Goal: Find specific page/section

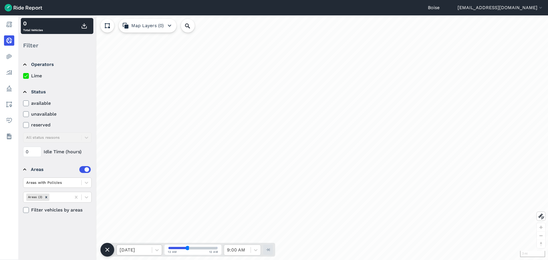
click at [130, 252] on div at bounding box center [134, 250] width 29 height 8
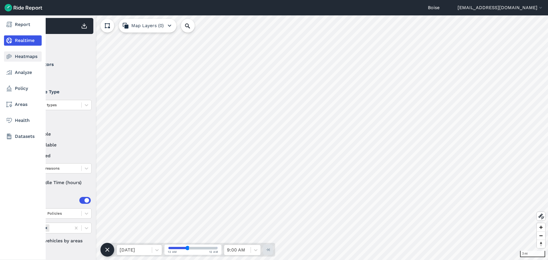
click at [11, 56] on use at bounding box center [9, 56] width 5 height 5
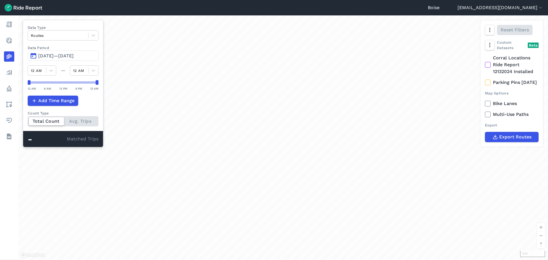
click at [52, 53] on span "[DATE]—[DATE]" at bounding box center [55, 55] width 35 height 5
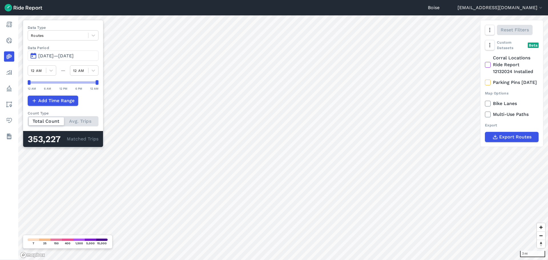
click at [64, 56] on span "[DATE]—[DATE]" at bounding box center [55, 55] width 35 height 5
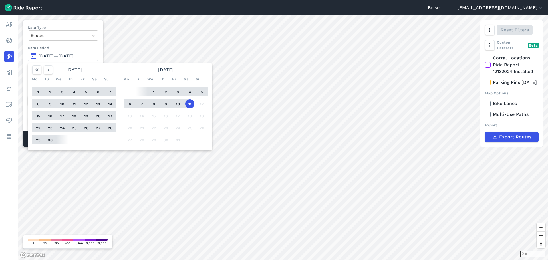
click at [190, 102] on button "11" at bounding box center [189, 103] width 9 height 9
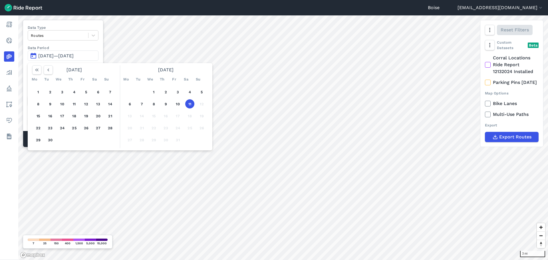
click at [190, 102] on button "11" at bounding box center [189, 103] width 9 height 9
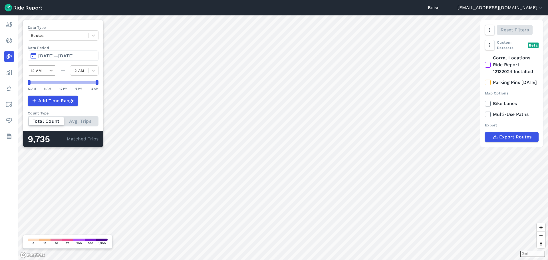
click at [51, 70] on icon at bounding box center [51, 71] width 6 height 6
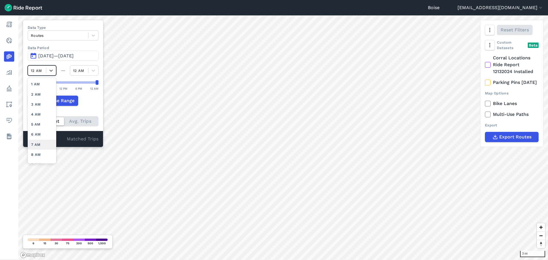
scroll to position [114, 0]
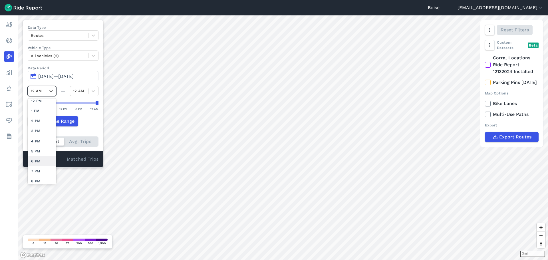
click at [39, 158] on div "6 PM" at bounding box center [42, 161] width 29 height 10
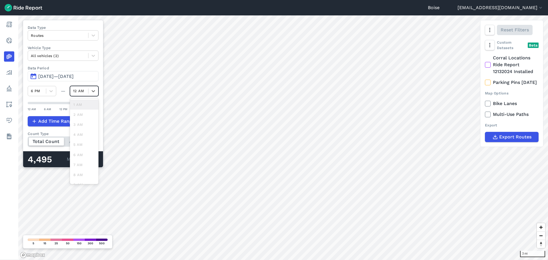
click at [79, 88] on div at bounding box center [79, 91] width 12 height 7
click at [81, 157] on div "9 PM" at bounding box center [84, 158] width 29 height 10
